Goal: Information Seeking & Learning: Learn about a topic

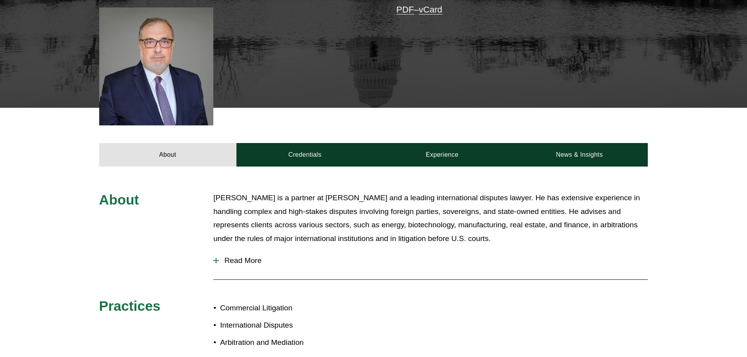
scroll to position [314, 0]
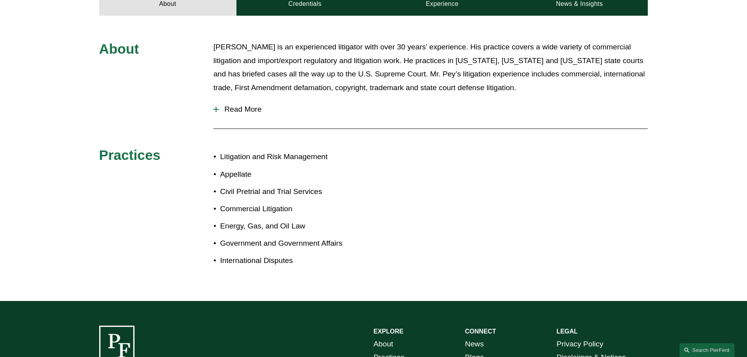
scroll to position [353, 0]
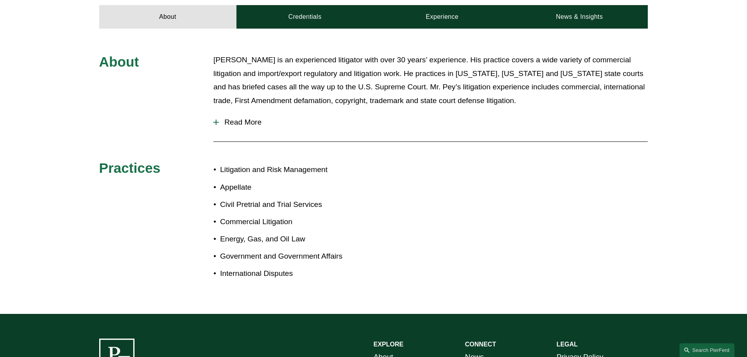
click at [241, 118] on span "Read More" at bounding box center [433, 122] width 429 height 9
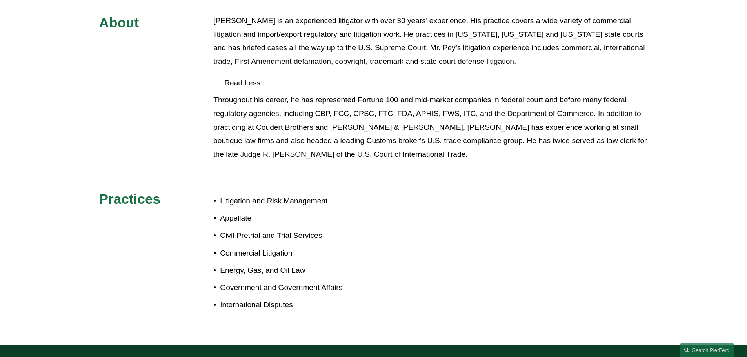
scroll to position [275, 0]
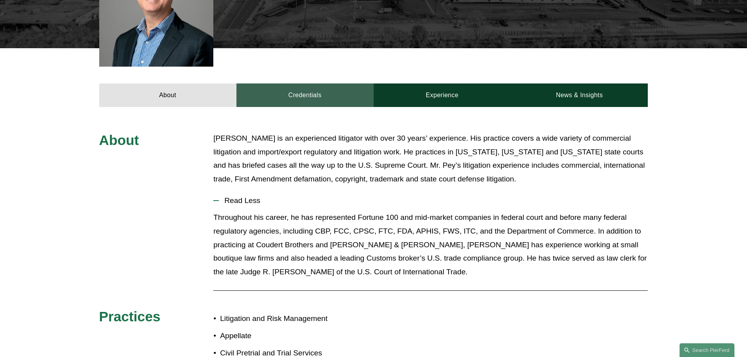
click at [326, 87] on link "Credentials" at bounding box center [305, 96] width 137 height 24
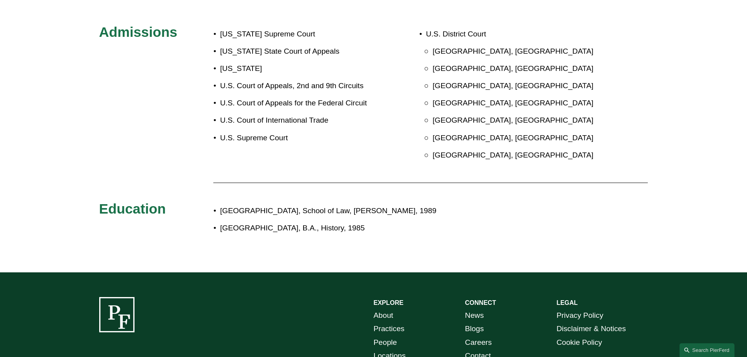
scroll to position [235, 0]
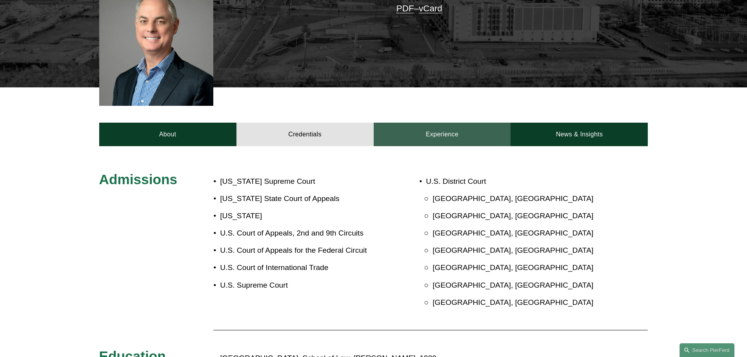
click at [458, 129] on link "Experience" at bounding box center [442, 135] width 137 height 24
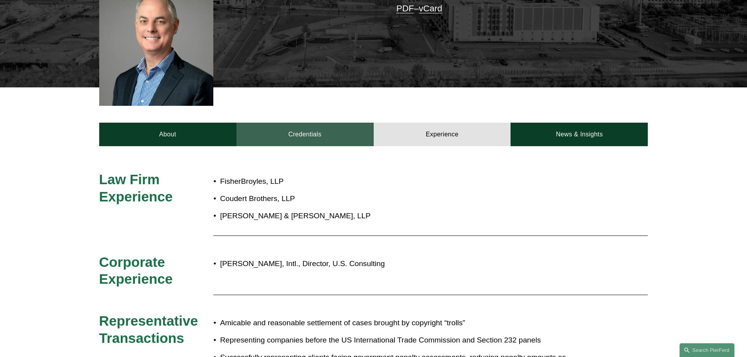
click at [303, 129] on link "Credentials" at bounding box center [305, 135] width 137 height 24
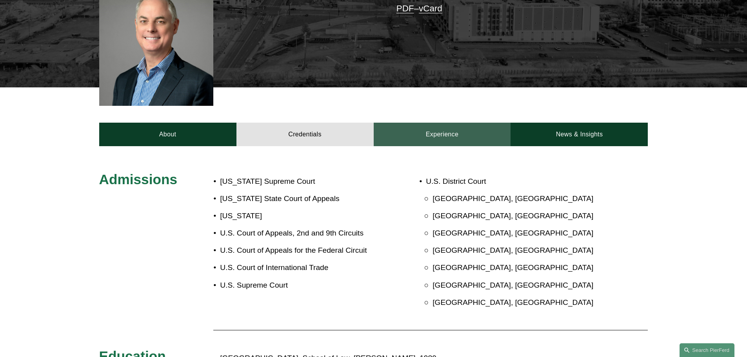
click at [437, 133] on link "Experience" at bounding box center [442, 135] width 137 height 24
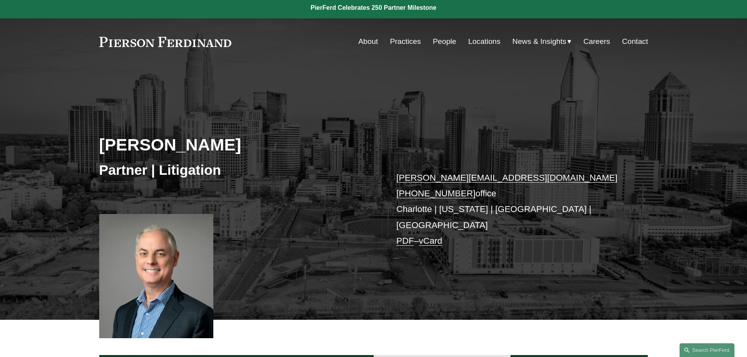
scroll to position [0, 0]
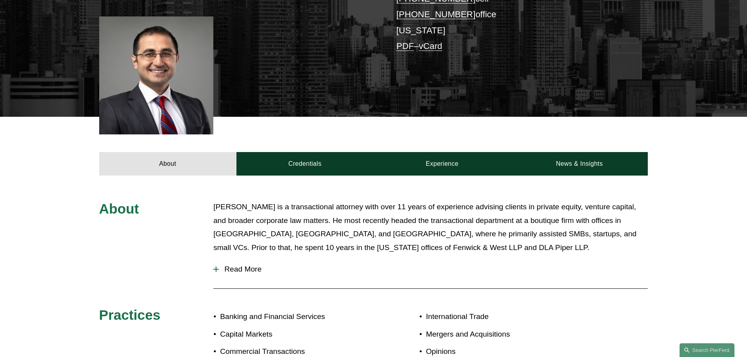
scroll to position [196, 0]
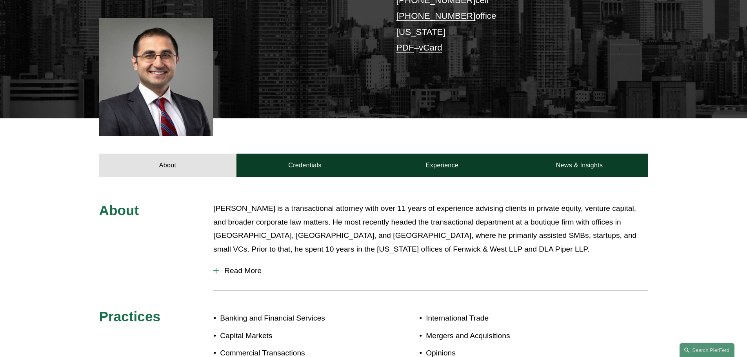
click at [232, 273] on span "Read More" at bounding box center [433, 271] width 429 height 9
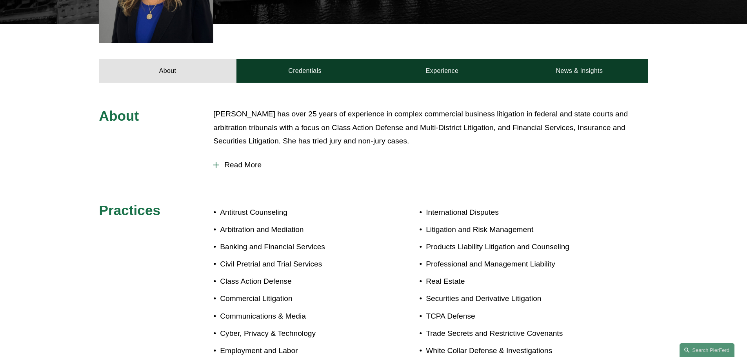
scroll to position [314, 0]
